Goal: Transaction & Acquisition: Purchase product/service

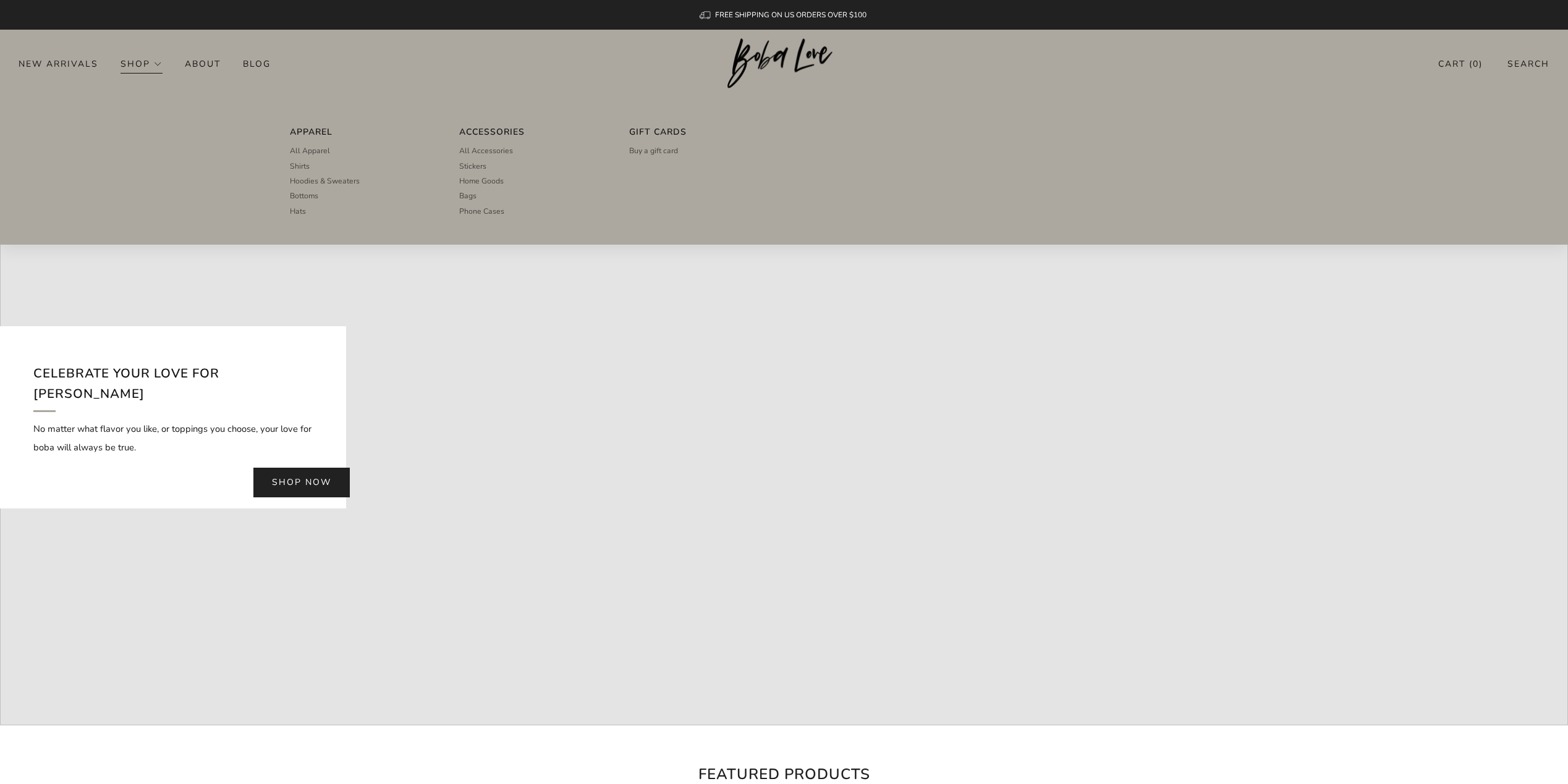
click at [134, 62] on link "Shop" at bounding box center [141, 64] width 42 height 19
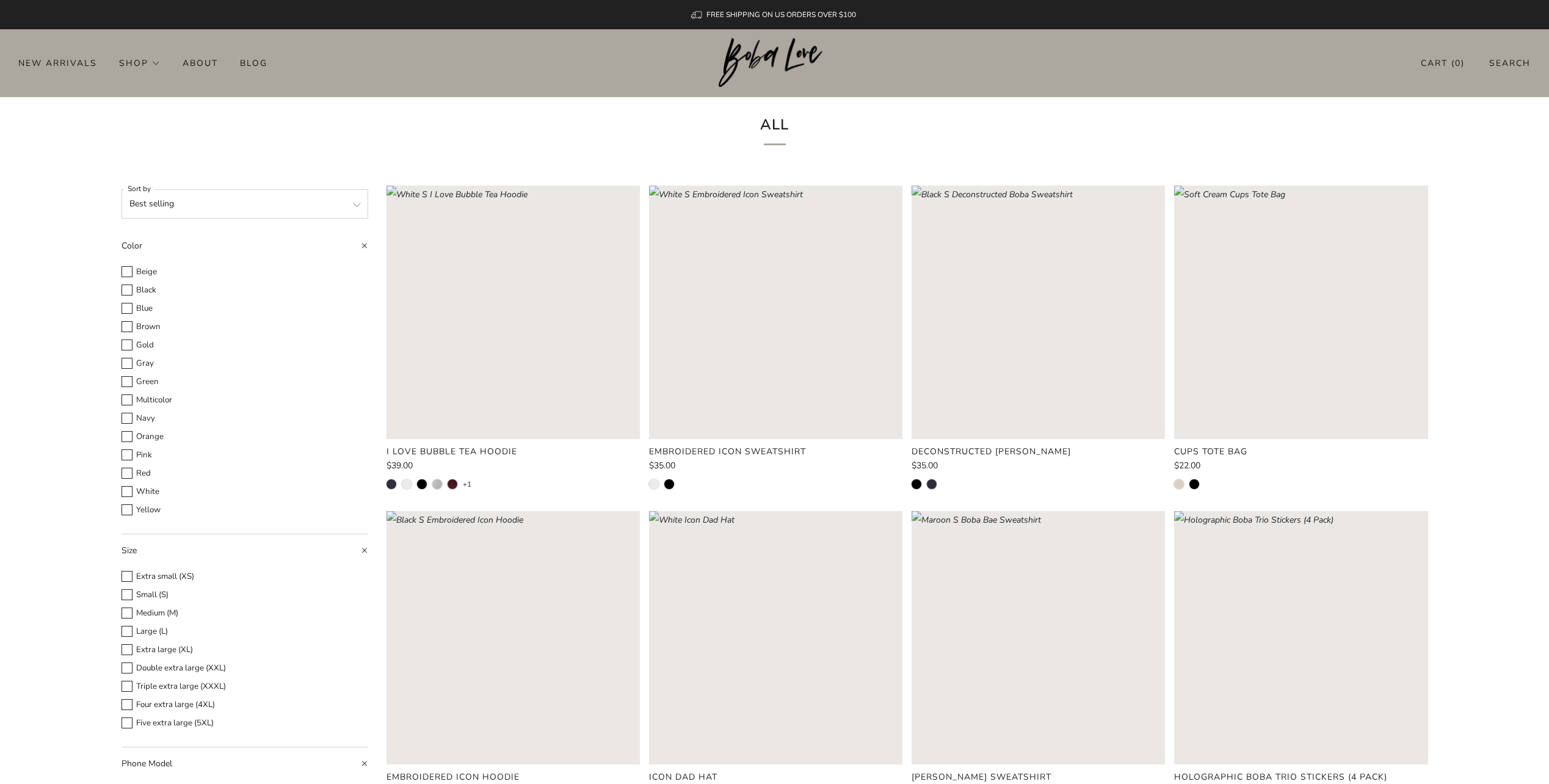
click at [520, 372] on rect "Loading image: Navy S I Love Bubble Tea Hoodie" at bounding box center [513, 311] width 253 height 253
